Goal: Information Seeking & Learning: Find specific fact

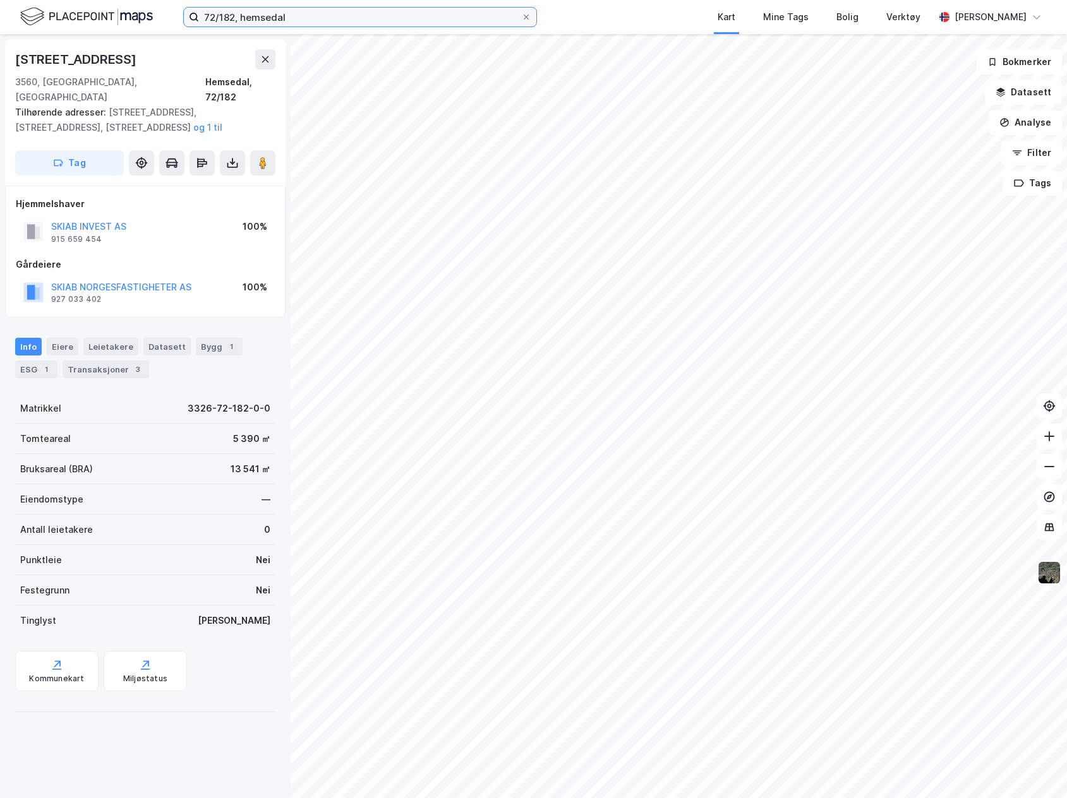
click at [225, 15] on input "72/182, hemsedal" at bounding box center [360, 17] width 322 height 19
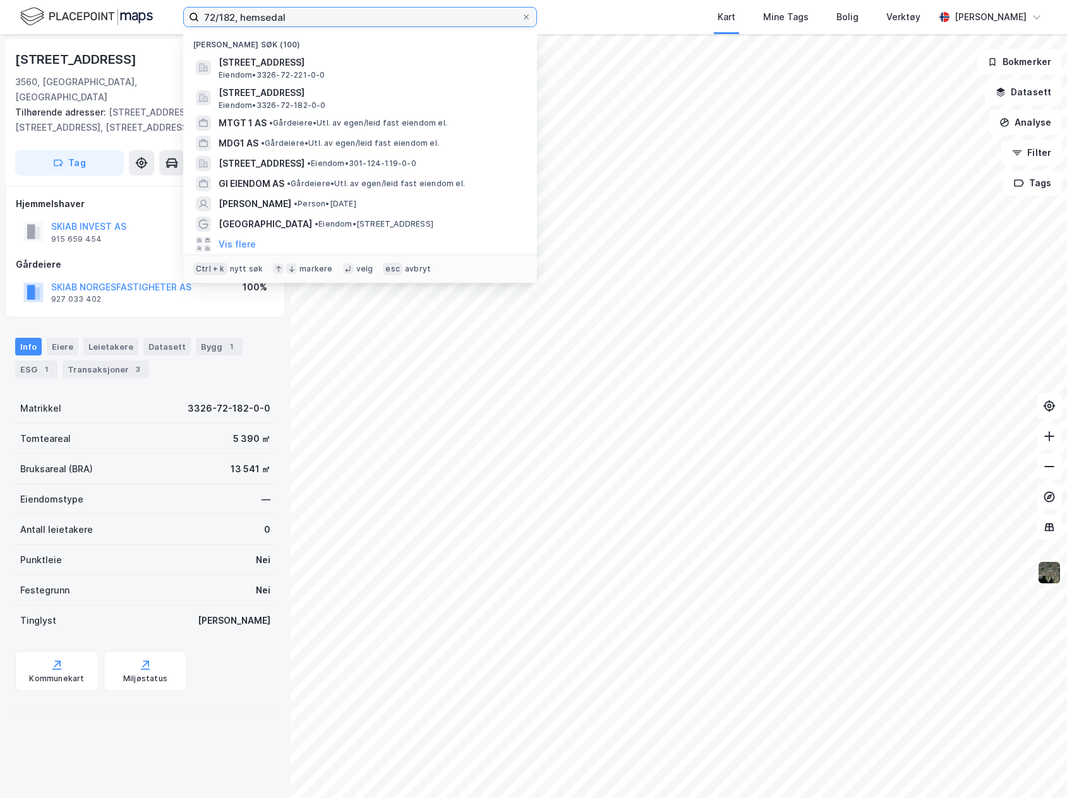
click at [225, 15] on input "72/182, hemsedal" at bounding box center [360, 17] width 322 height 19
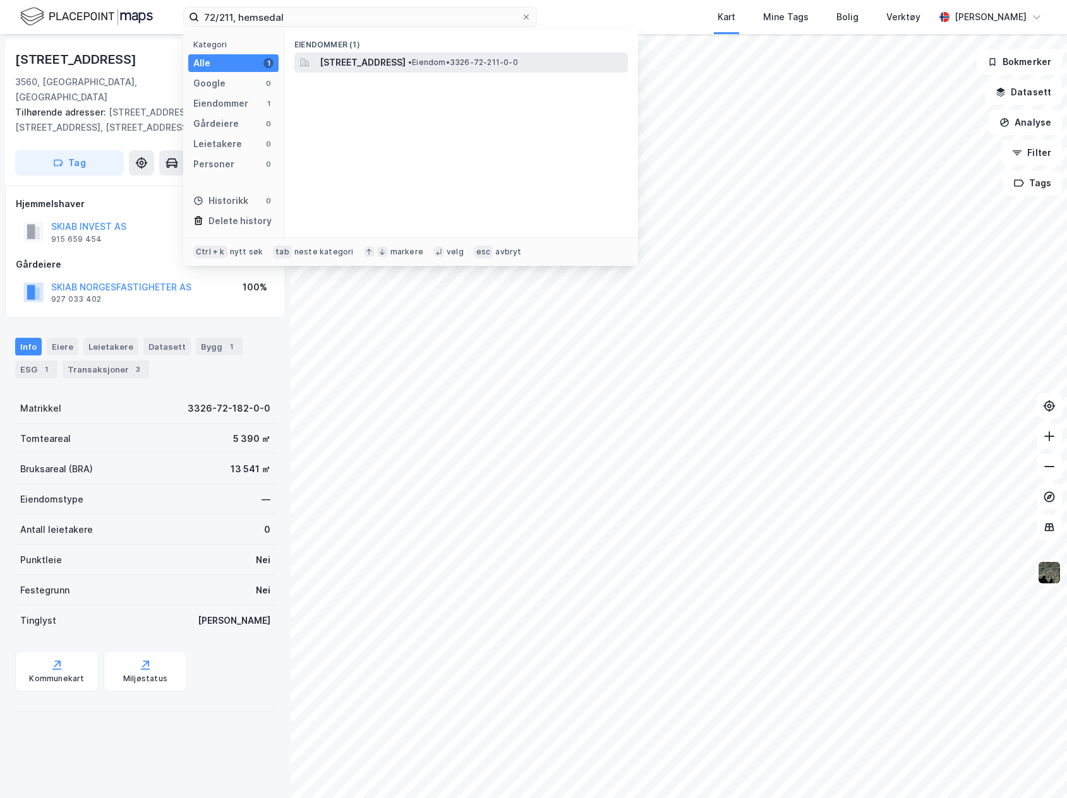
click at [440, 72] on div "[STREET_ADDRESS] • Eiendom • 3326-72-211-0-0" at bounding box center [460, 62] width 333 height 20
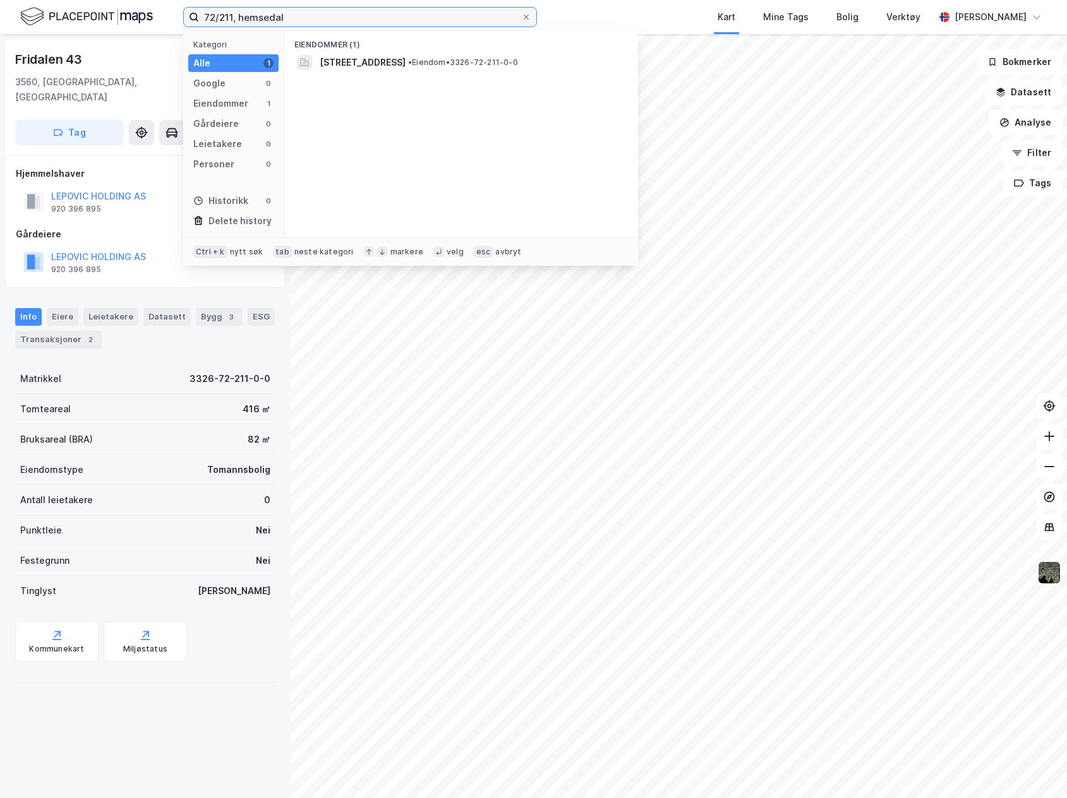
click at [225, 24] on input "72/211, hemsedal" at bounding box center [360, 17] width 322 height 19
type input "72/221, hemsedal"
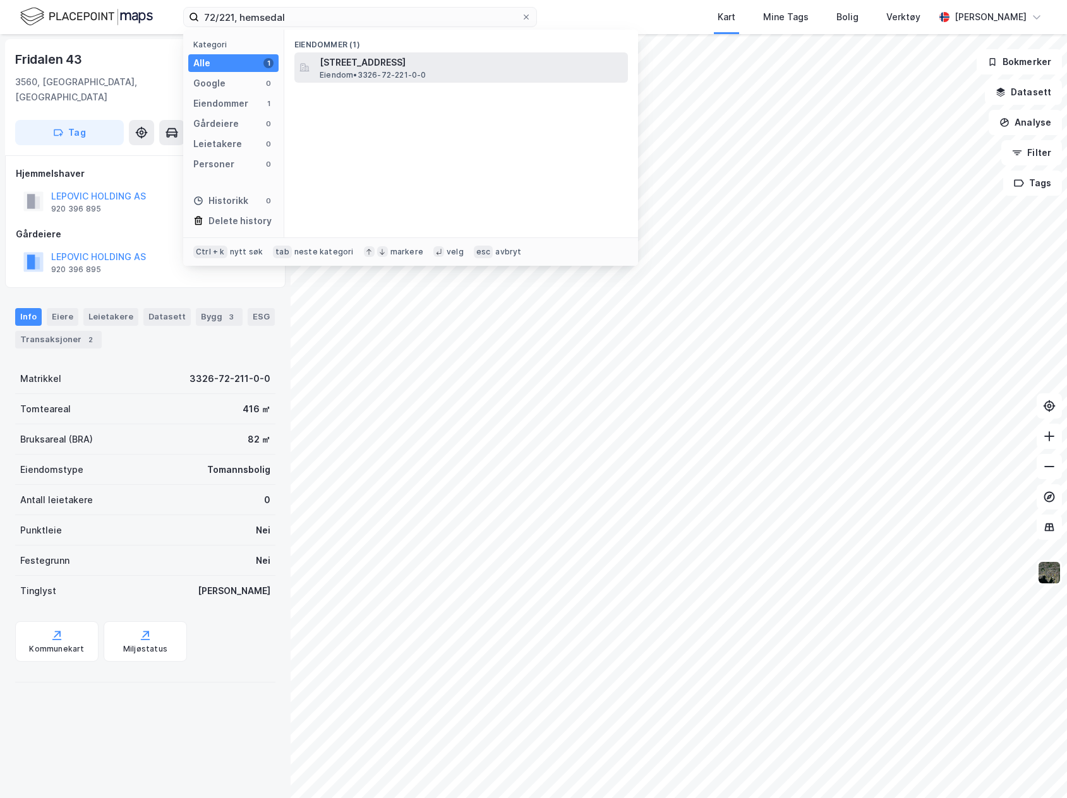
click at [425, 73] on span "Eiendom • 3326-72-221-0-0" at bounding box center [373, 75] width 107 height 10
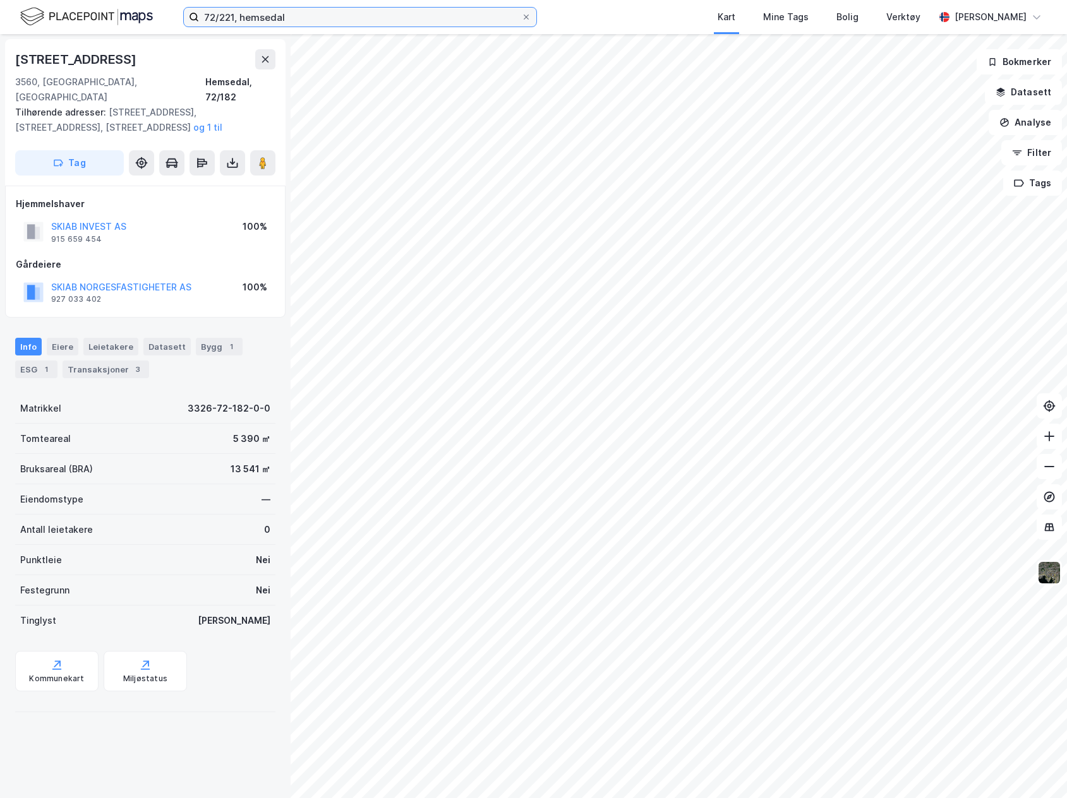
click at [234, 20] on input "72/221, hemsedal" at bounding box center [360, 17] width 322 height 19
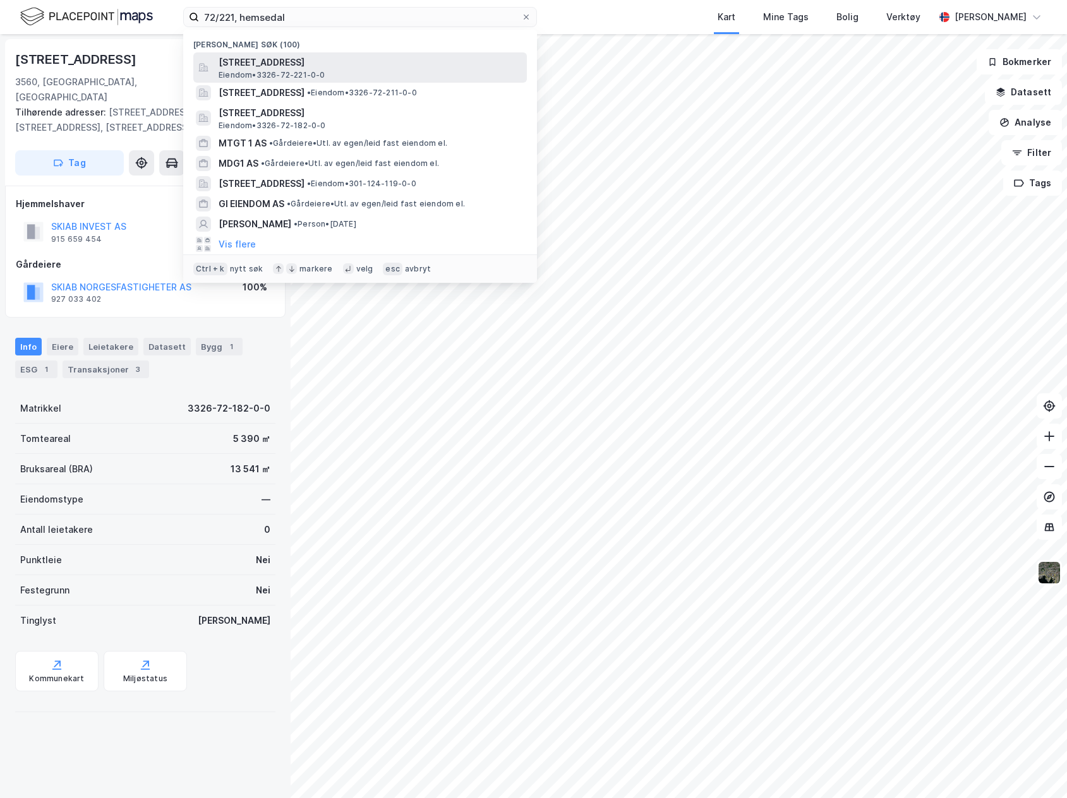
click at [333, 77] on div "[STREET_ADDRESS], HEMSEDAL Eiendom • 3326-72-221-0-0" at bounding box center [372, 67] width 306 height 25
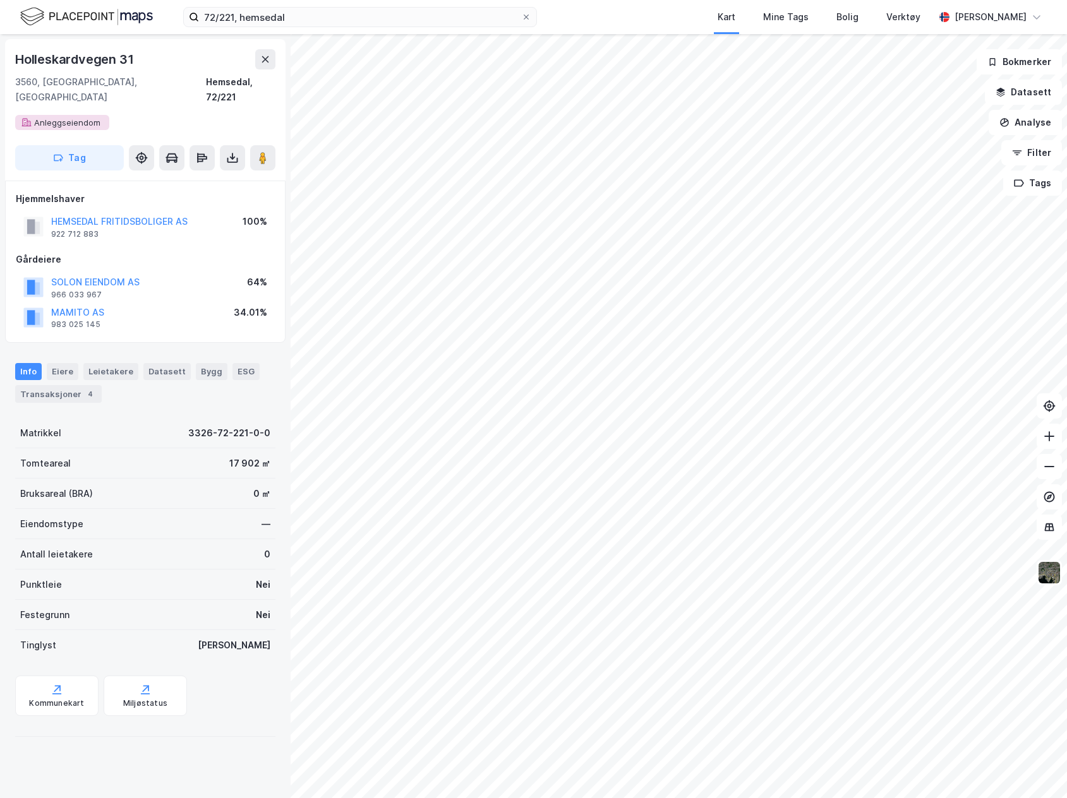
click at [207, 191] on div "Hjemmelshaver" at bounding box center [145, 198] width 259 height 15
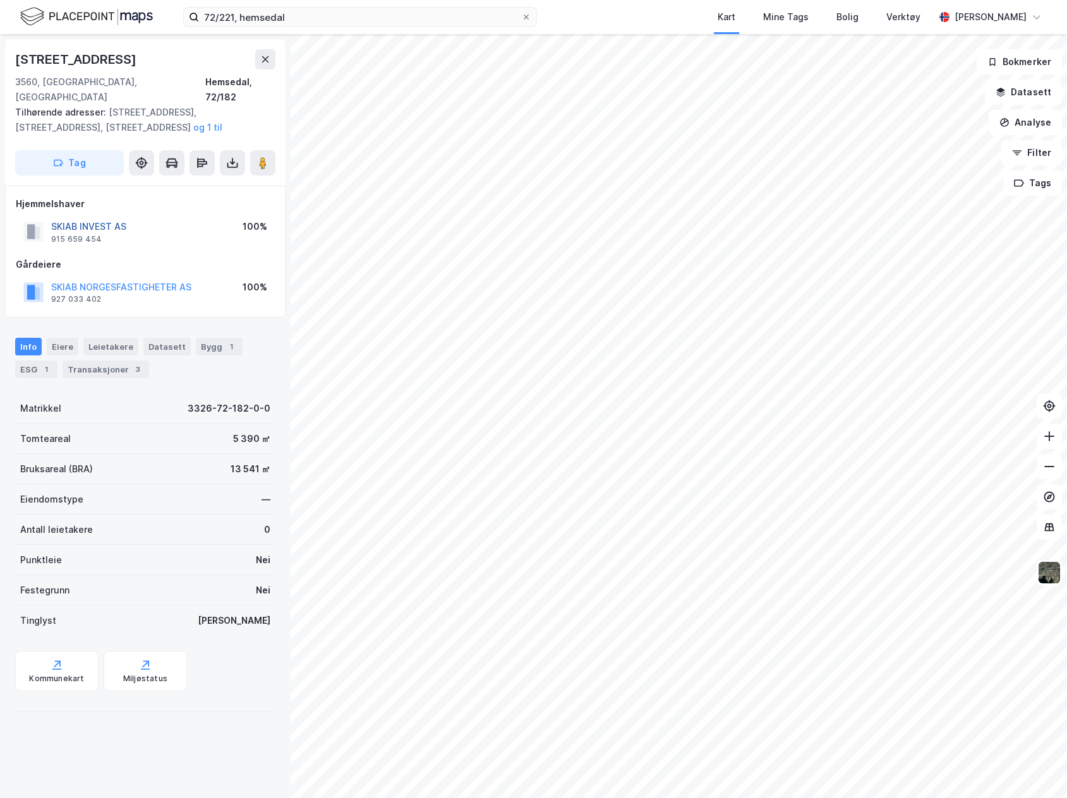
click at [0, 0] on button "SKIAB INVEST AS" at bounding box center [0, 0] width 0 height 0
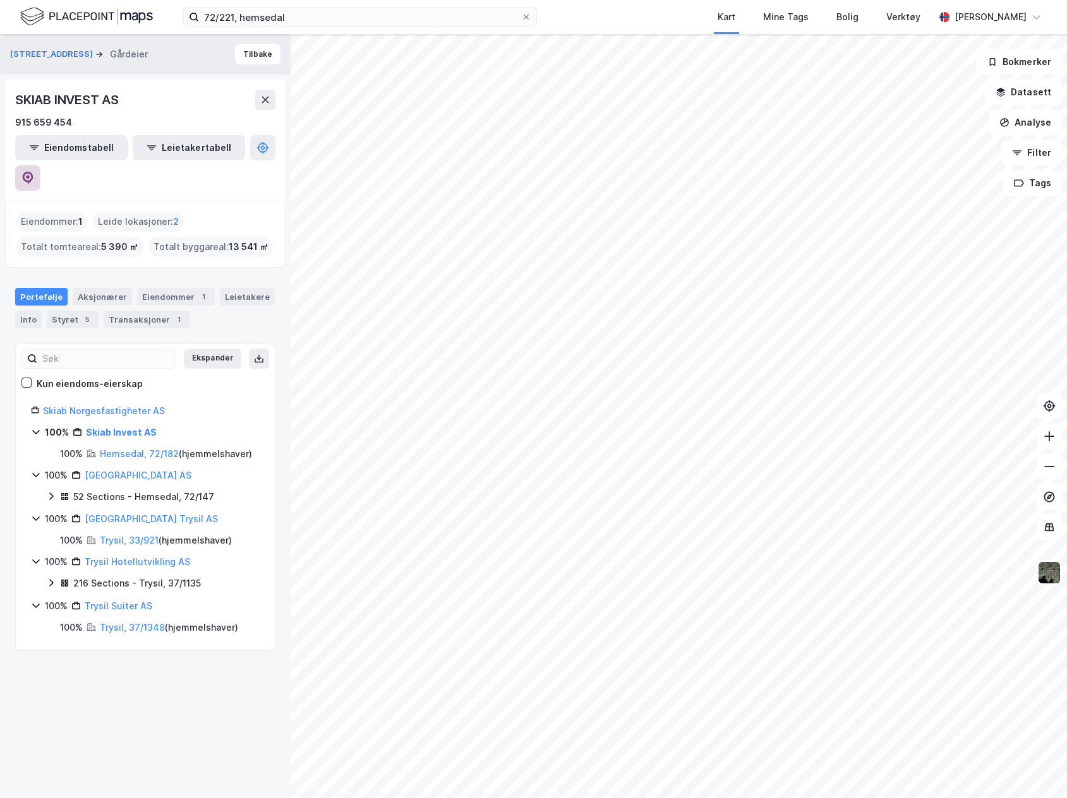
click at [40, 165] on button at bounding box center [27, 177] width 25 height 25
